Goal: Information Seeking & Learning: Learn about a topic

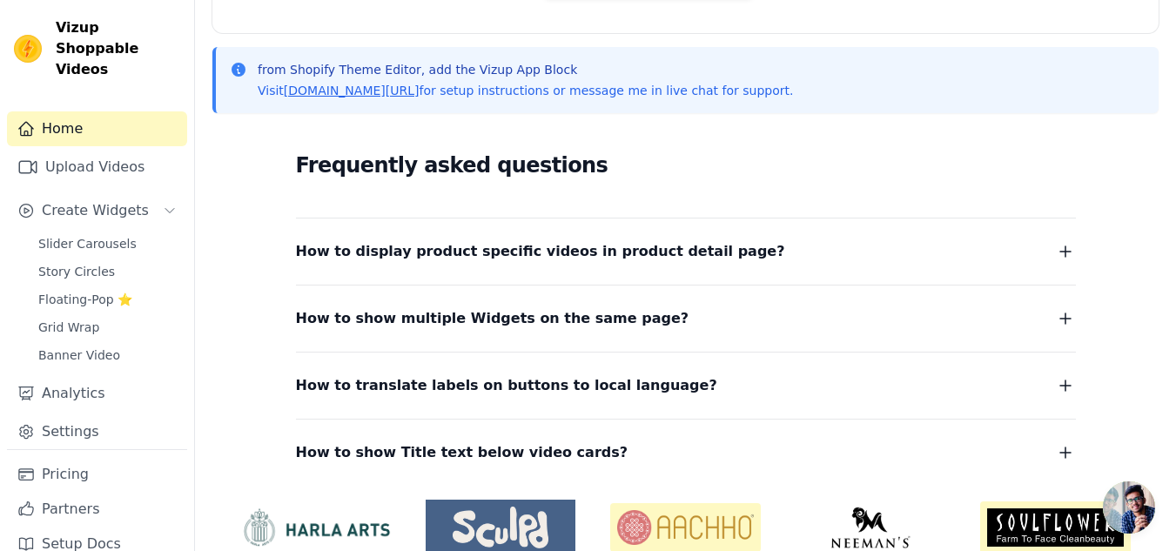
scroll to position [426, 0]
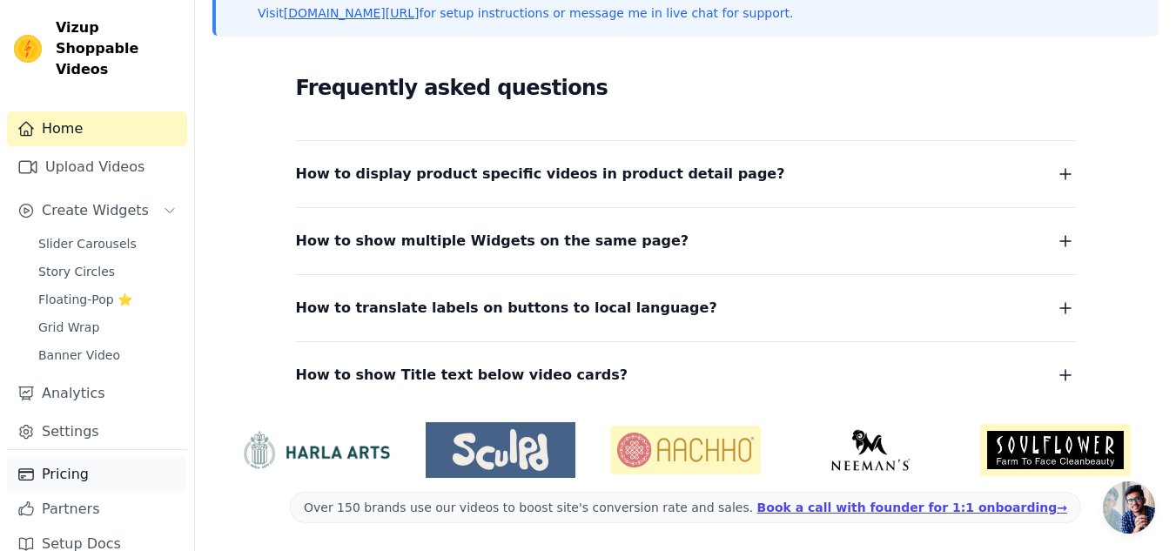
click at [77, 457] on link "Pricing" at bounding box center [97, 474] width 180 height 35
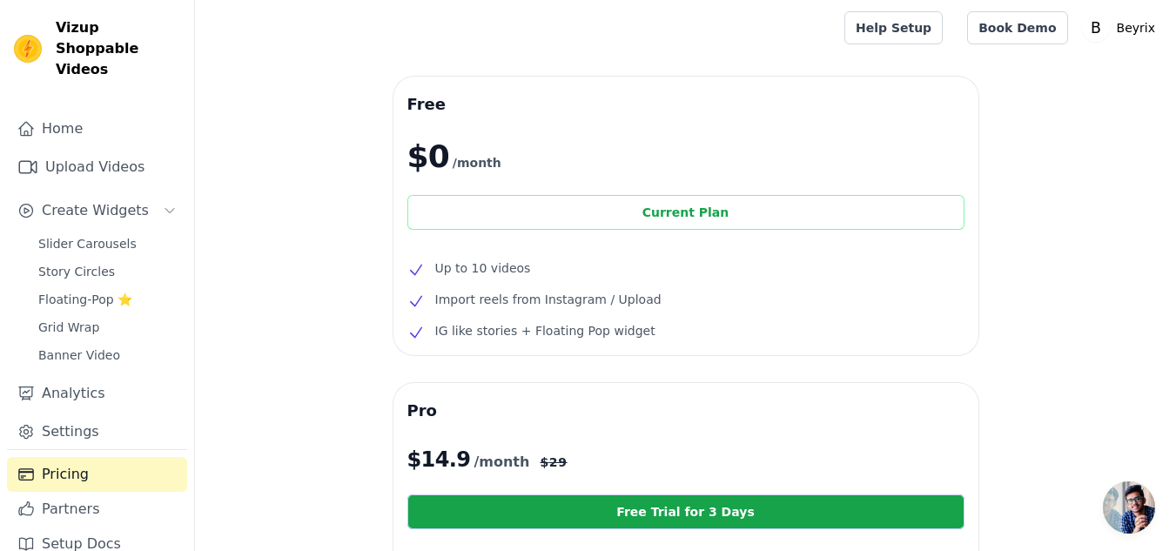
click at [640, 222] on div "Current Plan" at bounding box center [685, 212] width 557 height 35
click at [76, 111] on link "Home" at bounding box center [97, 128] width 180 height 35
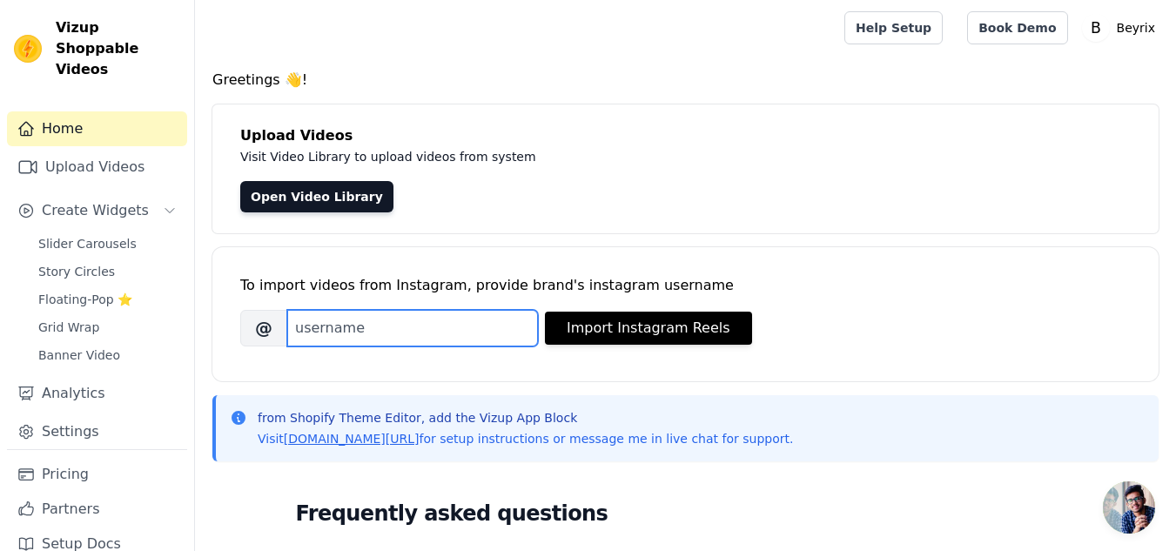
click at [376, 341] on input "Brand's Instagram Username" at bounding box center [412, 328] width 251 height 37
click at [367, 328] on input "Brand's Instagram Username" at bounding box center [412, 328] width 251 height 37
